Goal: Task Accomplishment & Management: Use online tool/utility

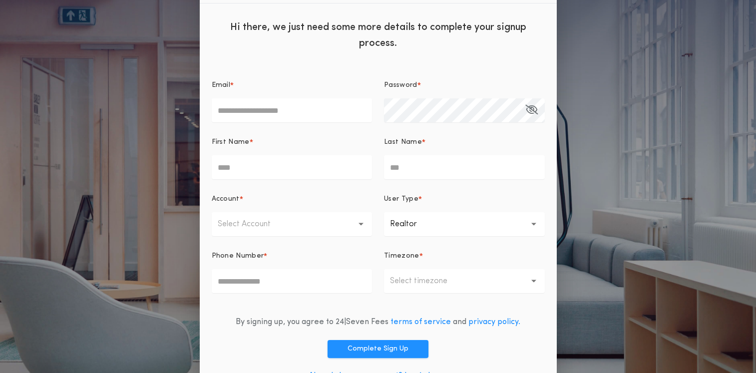
scroll to position [65, 0]
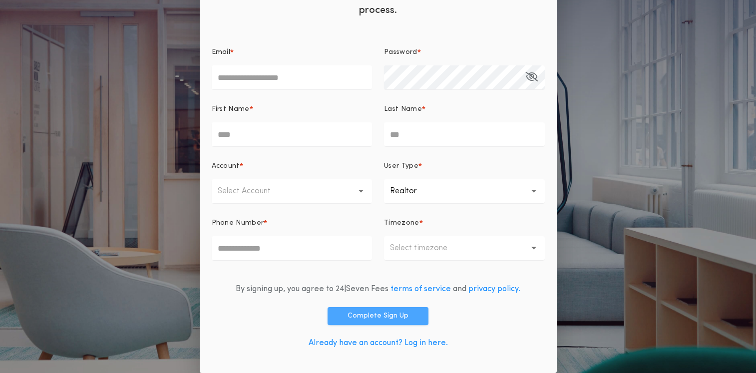
click at [373, 314] on button "Complete Sign Up" at bounding box center [378, 316] width 101 height 18
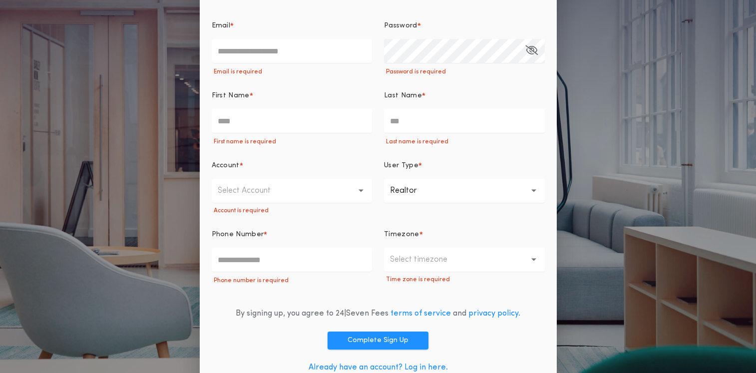
scroll to position [116, 0]
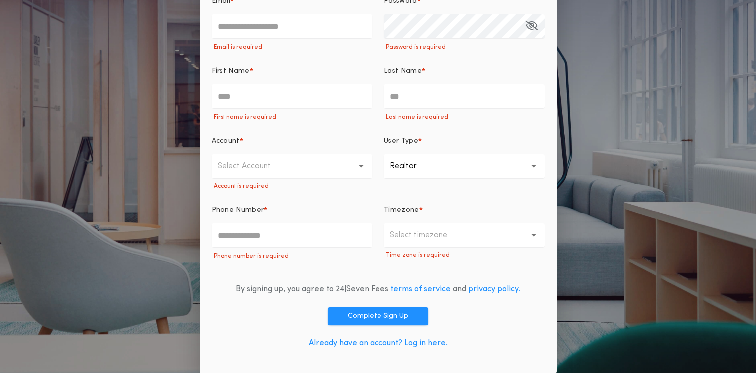
click at [429, 342] on link "Already have an account? Log in here." at bounding box center [378, 343] width 139 height 8
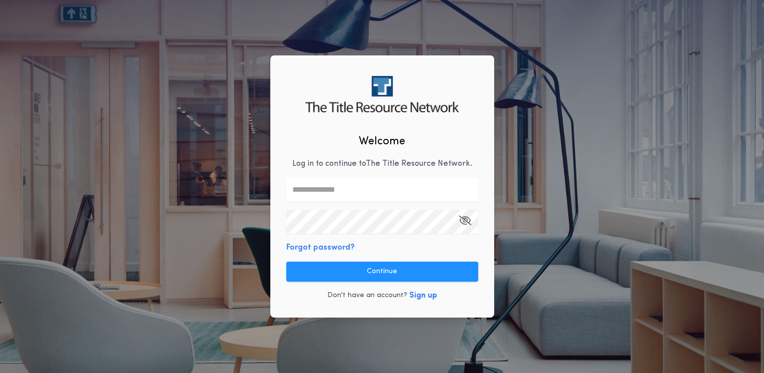
click at [317, 193] on input "text" at bounding box center [382, 190] width 192 height 24
type input "**********"
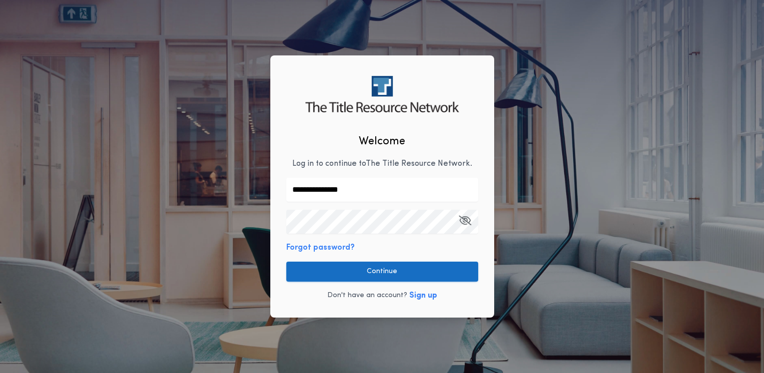
click at [350, 274] on button "Continue" at bounding box center [382, 272] width 192 height 20
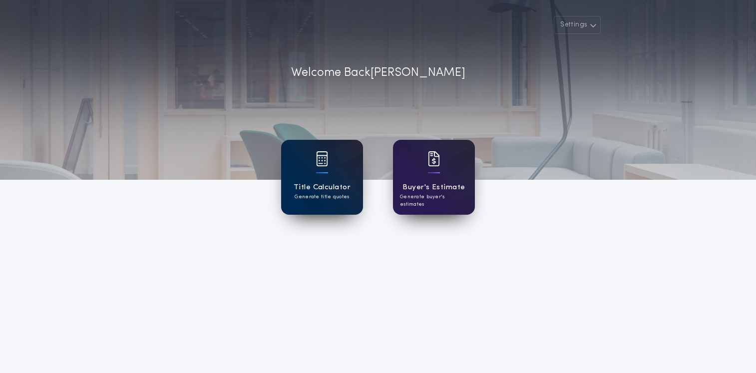
click at [288, 180] on div "Title Calculator Generate title quotes" at bounding box center [322, 177] width 82 height 75
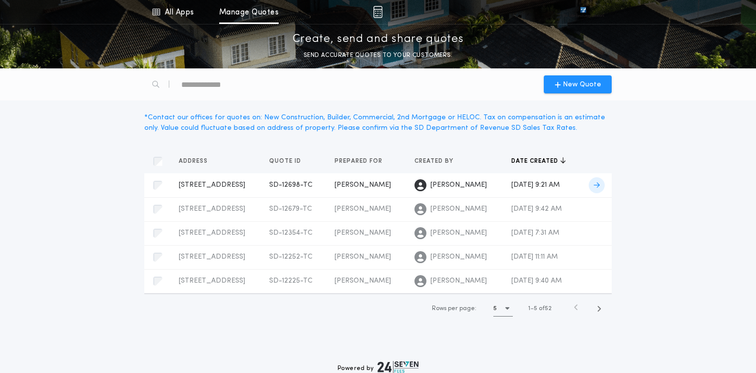
click at [603, 179] on span at bounding box center [597, 185] width 16 height 16
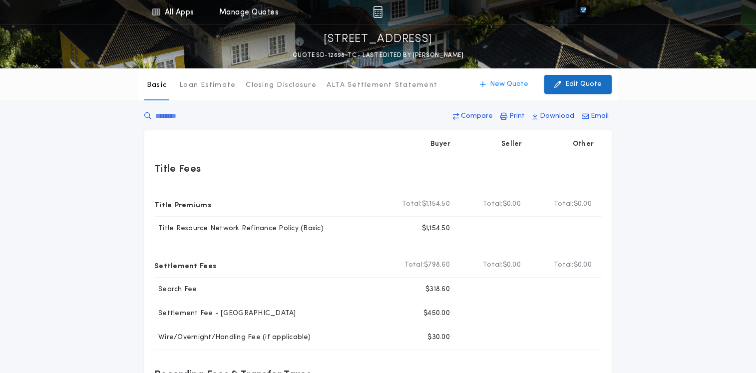
click at [589, 77] on button "Edit Quote" at bounding box center [577, 84] width 67 height 19
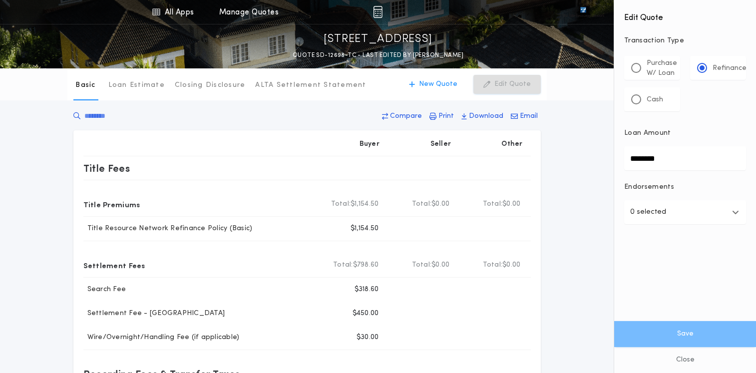
click at [671, 157] on input "********" at bounding box center [685, 158] width 122 height 24
click at [593, 157] on div "All Apps Title Calculator Buyer's Estimate Menu All Apps Manage Quotes Lot 12, …" at bounding box center [378, 332] width 756 height 664
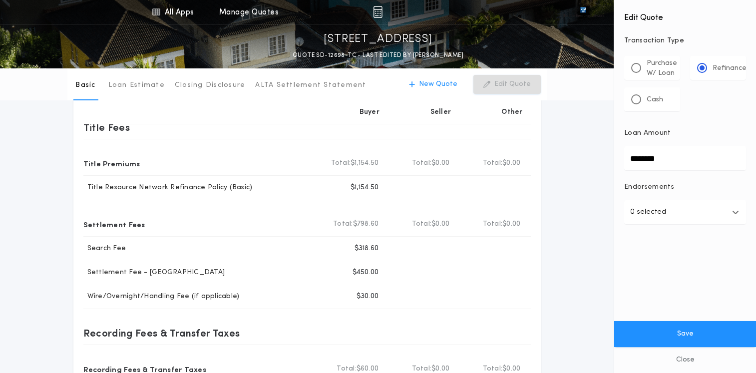
scroll to position [50, 0]
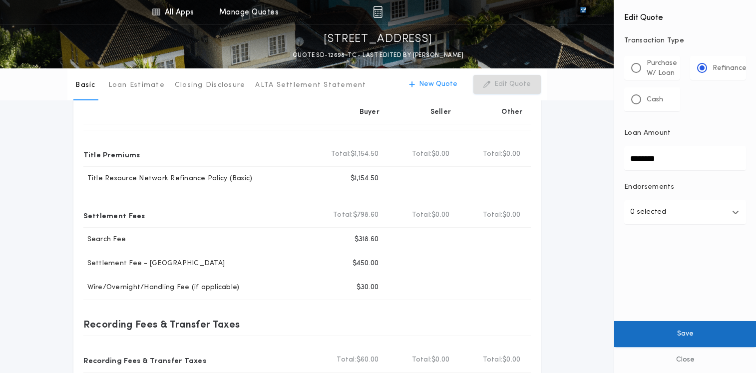
type input "********"
click at [698, 337] on button "Save" at bounding box center [685, 334] width 142 height 26
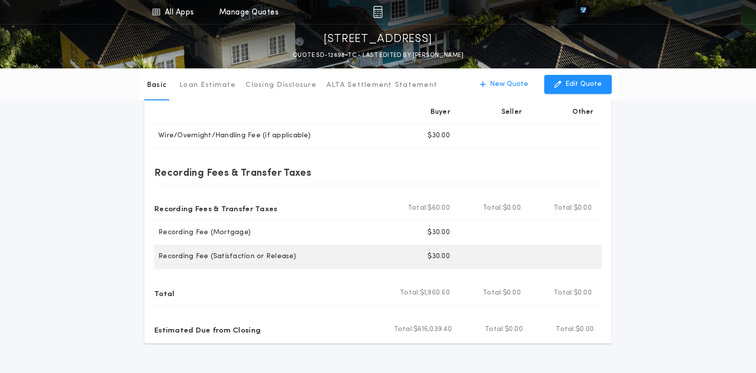
scroll to position [0, 0]
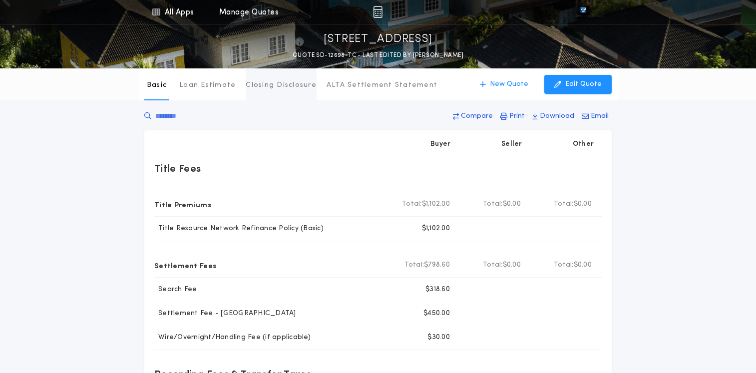
click at [300, 85] on p "Closing Disclosure" at bounding box center [281, 85] width 71 height 10
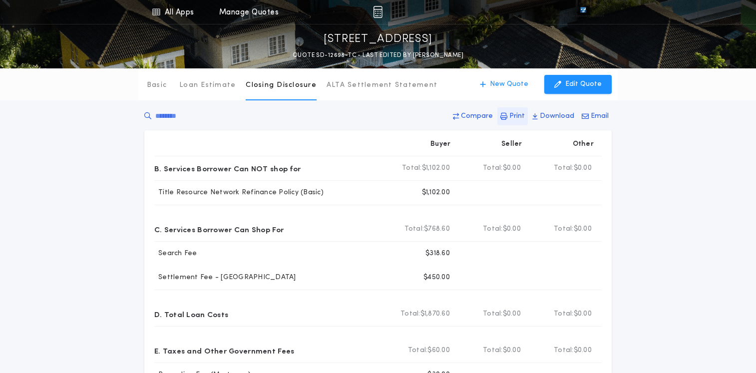
click at [514, 113] on p "Print" at bounding box center [516, 116] width 15 height 10
